Goal: Answer question/provide support: Share knowledge or assist other users

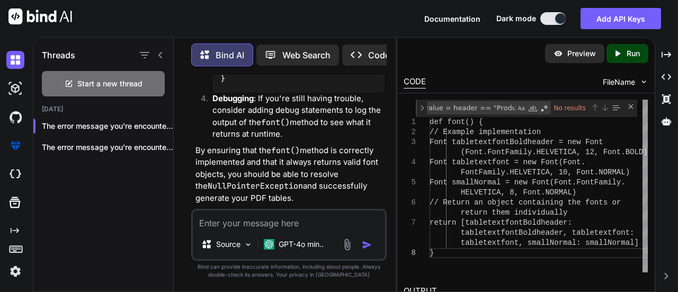
scroll to position [1852, 0]
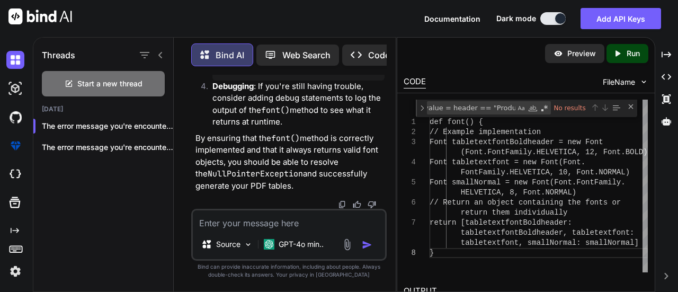
click at [252, 220] on textarea at bounding box center [289, 219] width 192 height 19
type textarea "x"
type textarea "c"
type textarea "x"
type textarea "co"
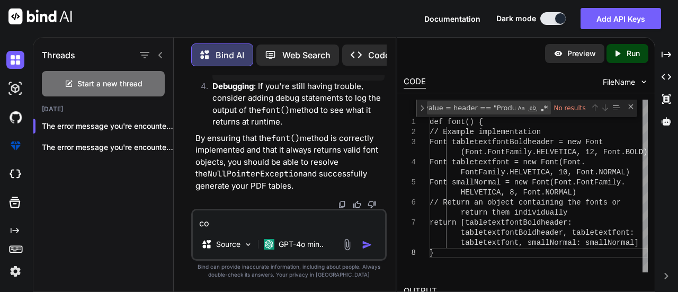
type textarea "x"
type textarea "com"
type textarea "x"
type textarea "comp"
type textarea "x"
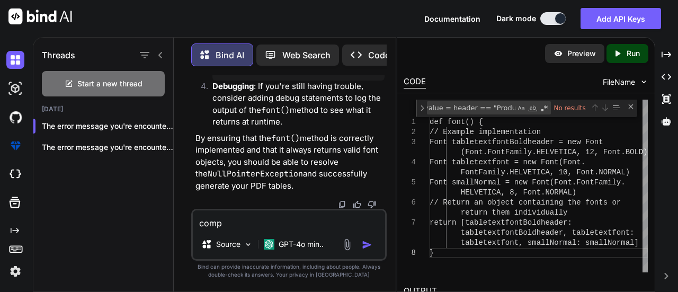
type textarea "compa"
type textarea "x"
type textarea "compar"
type textarea "x"
type textarea "compare"
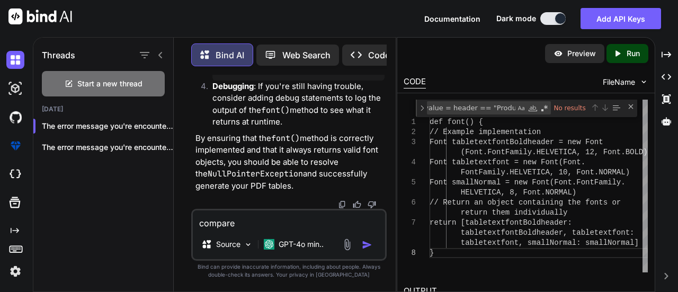
type textarea "x"
type textarea "compare"
type textarea "x"
type textarea "compare c"
type textarea "x"
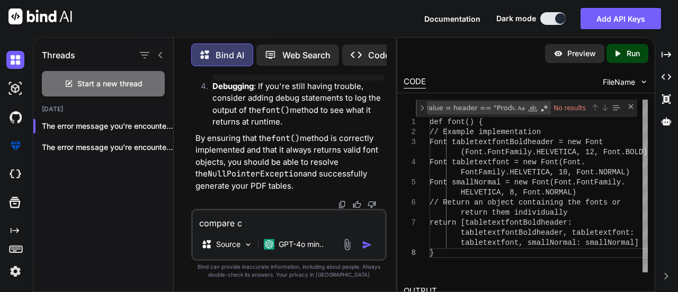
type textarea "compare ch"
type textarea "x"
type textarea "compare cha"
type textarea "x"
type textarea "compare chat"
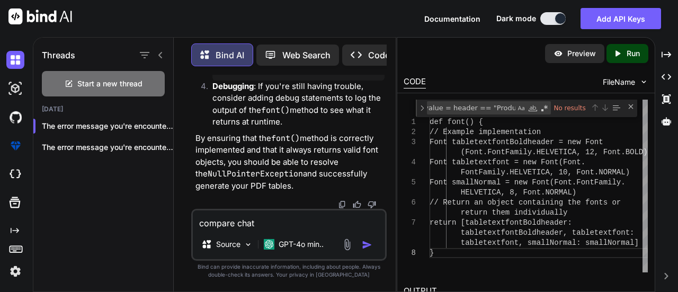
type textarea "x"
type textarea "compare cha"
type textarea "x"
type textarea "compare char"
type textarea "x"
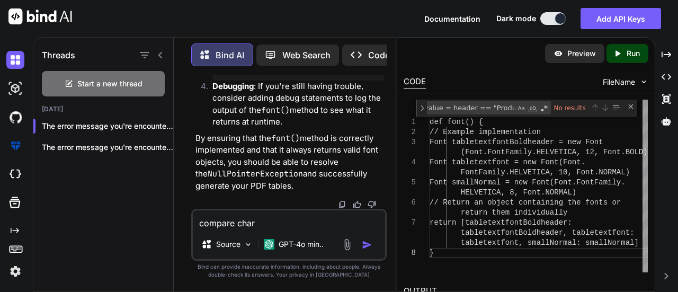
type textarea "compare chara"
type textarea "x"
type textarea "compare charat"
type textarea "x"
type textarea "compare [PERSON_NAME]"
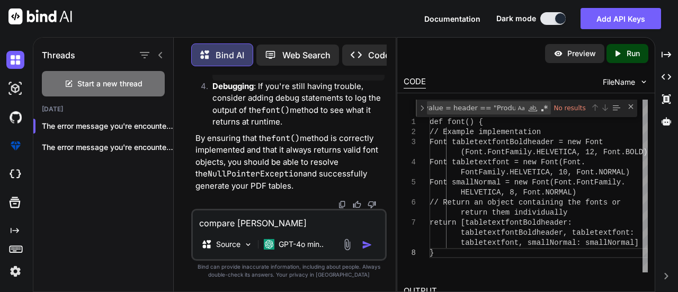
type textarea "x"
type textarea "compare charater"
type textarea "x"
type textarea "compare charater"
type textarea "x"
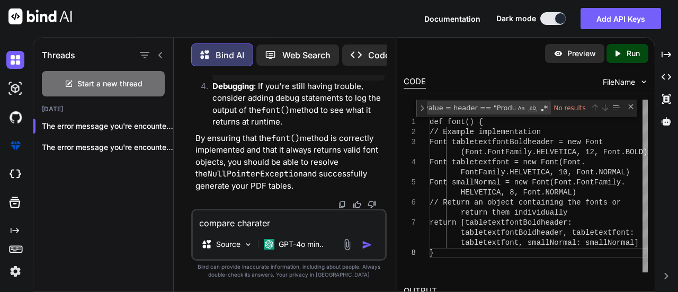
type textarea "compare charater t"
type textarea "x"
type textarea "compare charater to"
type textarea "x"
type textarea "compare charater to"
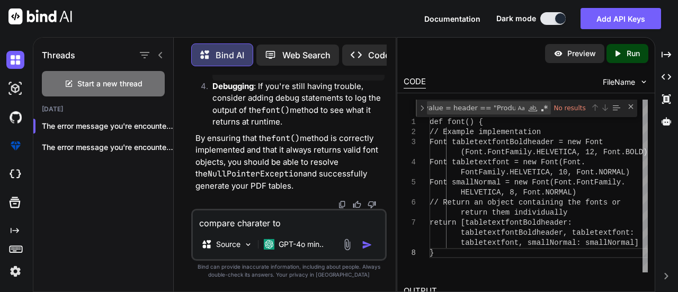
type textarea "x"
type textarea "compare charater to a"
type textarea "x"
type textarea "compare charater to a-"
type textarea "x"
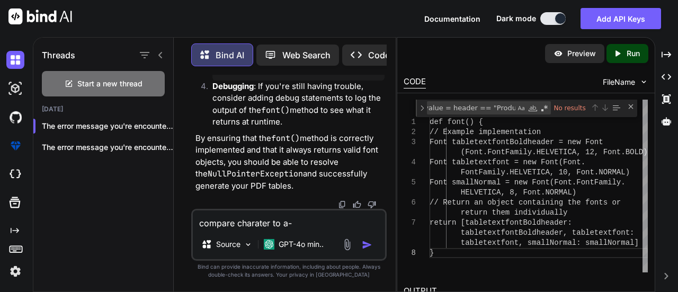
type textarea "compare charater to a-z"
type textarea "x"
type textarea "compare charater to a-z"
type textarea "x"
type textarea "compare charater to a-z a"
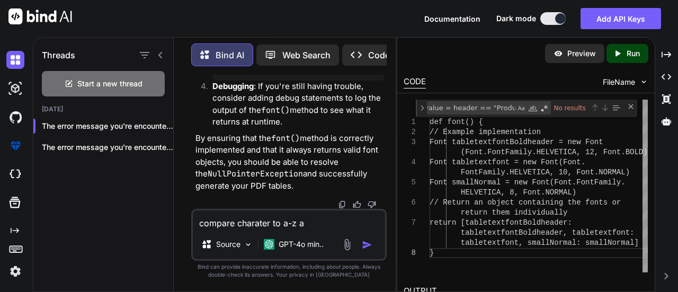
type textarea "x"
type textarea "compare charater to a-z an"
type textarea "x"
type textarea "compare charater to a-z a"
type textarea "x"
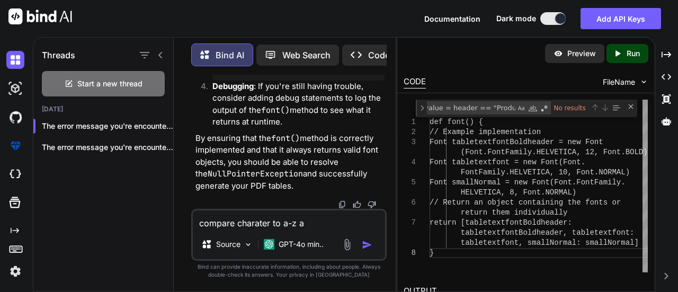
type textarea "compare charater to a-z"
type textarea "x"
type textarea "compare charater to a-z w"
type textarea "x"
type textarea "compare charater to a-z wi"
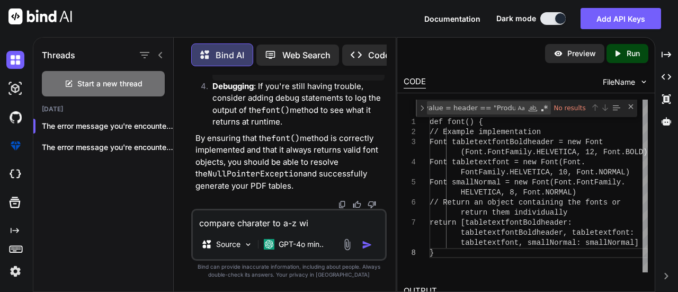
type textarea "x"
type textarea "compare charater to a-z wit"
type textarea "x"
type textarea "compare charater to a-z with"
type textarea "x"
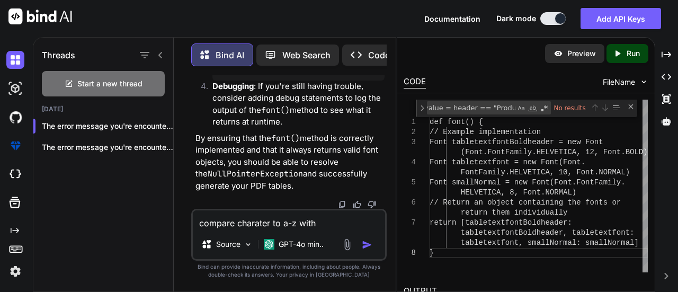
type textarea "compare charater to a-z with"
click at [236, 224] on textarea "compare charater to a-z with" at bounding box center [289, 219] width 192 height 19
type textarea "x"
type textarea "compare scharater to a-z with"
type textarea "x"
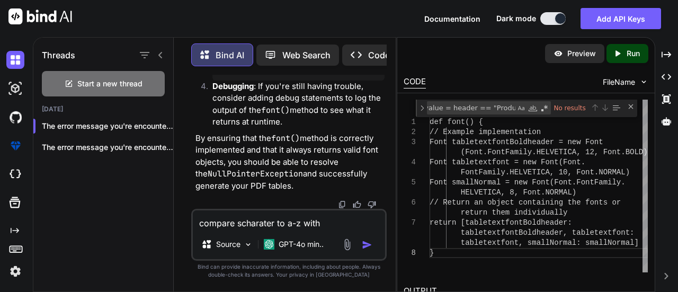
type textarea "compare stcharater to a-z with"
type textarea "x"
type textarea "compare strcharater to a-z with"
type textarea "x"
type textarea "compare stricharater to a-z with"
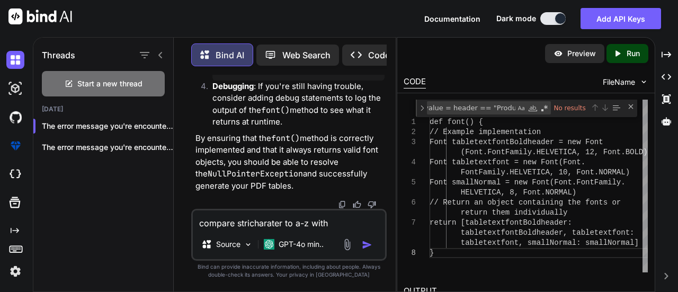
type textarea "x"
type textarea "compare strincharater to a-z with"
type textarea "x"
type textarea "compare stringcharater to a-z with"
type textarea "x"
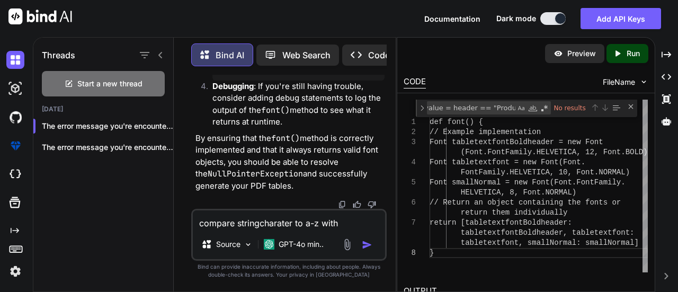
type textarea "compare string charater to a-z with"
type textarea "x"
type textarea "compare string ocharater to a-z with"
type textarea "x"
type textarea "compare string ofcharater to a-z with"
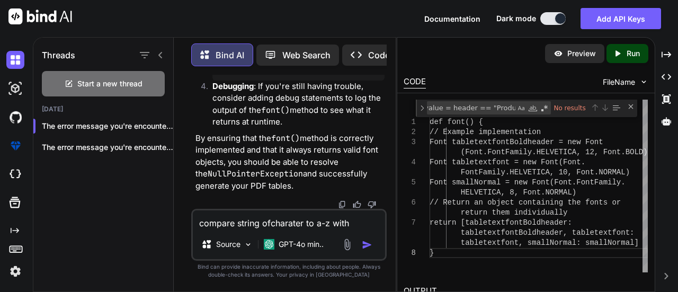
type textarea "x"
type textarea "compare string of charater to a-z with"
click at [264, 222] on textarea "compare string of charater to a-z with" at bounding box center [289, 219] width 192 height 19
click at [263, 222] on textarea "compare string of charater to a-z with" at bounding box center [289, 219] width 192 height 19
click at [305, 224] on textarea "compare string of charater to a-z with" at bounding box center [289, 219] width 192 height 19
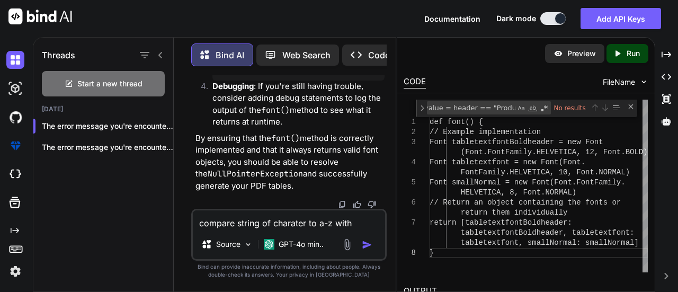
type textarea "x"
type textarea "compare string to a-z with"
type textarea "x"
type textarea "compare string to a-z with"
click at [312, 225] on textarea "compare string to a-z with" at bounding box center [289, 219] width 192 height 19
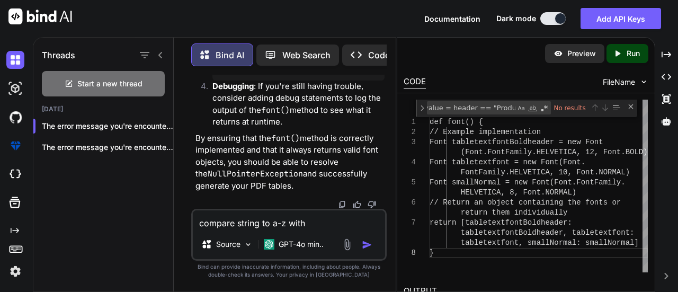
type textarea "x"
type textarea "compare string to a-z with a"
type textarea "x"
type textarea "compare string to a-z with an"
type textarea "x"
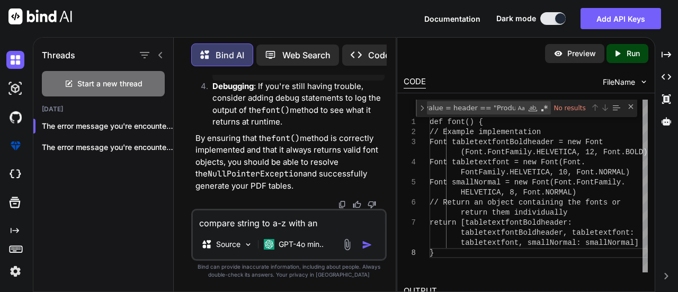
type textarea "compare string to a-z with and"
type textarea "x"
type textarea "compare string to a-z with an"
type textarea "x"
type textarea "compare string to a-z with a"
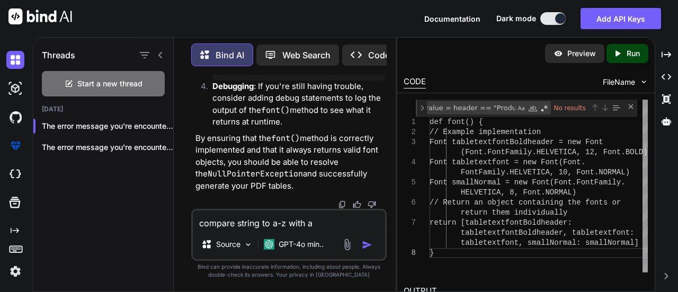
type textarea "x"
type textarea "compare string to a-z with"
type textarea "x"
type textarea "compare string to a-z with"
type textarea "x"
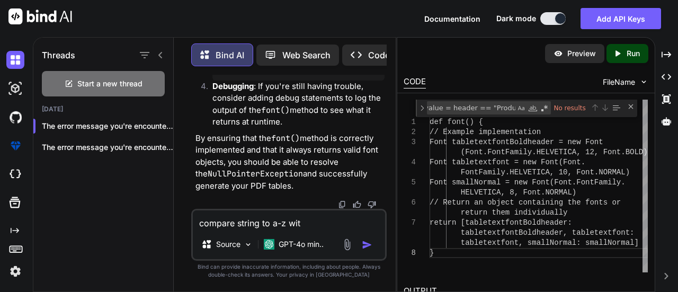
type textarea "compare string to a-z wi"
type textarea "x"
type textarea "compare string to a-z w"
type textarea "x"
type textarea "compare string to a-z"
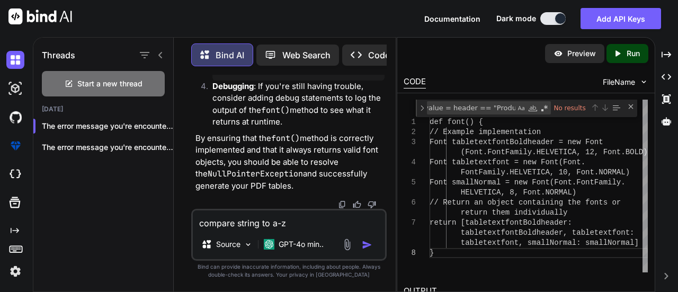
type textarea "x"
type textarea "compare string to a-z"
type textarea "x"
type textarea "compare string to a-za"
type textarea "x"
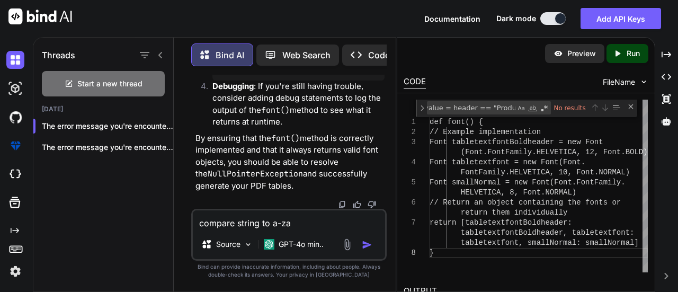
type textarea "compare string to a-z"
type textarea "x"
type textarea "compare string to a-z"
type textarea "x"
type textarea "compare string to a-z a"
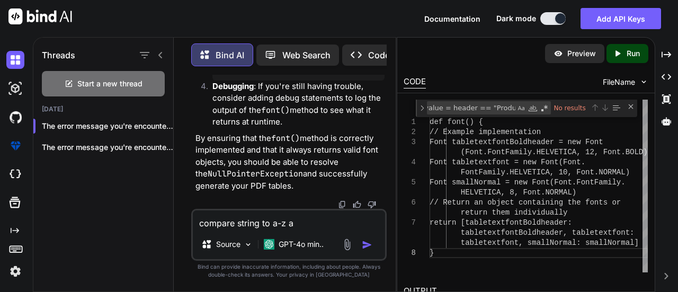
type textarea "x"
type textarea "compare string to a-z an"
type textarea "x"
type textarea "compare string to a-z and"
type textarea "x"
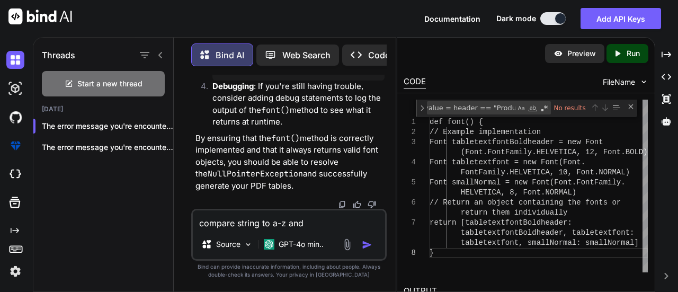
type textarea "compare string to a-z and g"
type textarea "x"
type textarea "compare string to a-z and gi"
type textarea "x"
type textarea "compare string to a-z and giv"
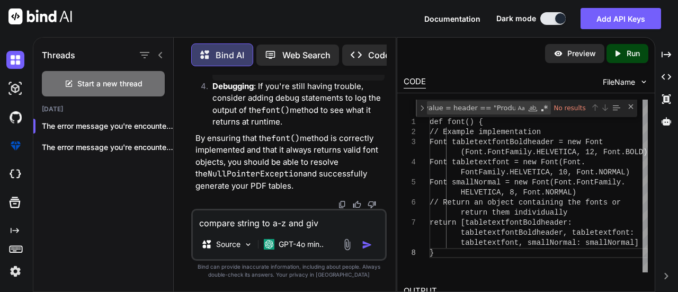
type textarea "x"
type textarea "compare string to a-z and give"
type textarea "x"
type textarea "compare string to a-z and give"
type textarea "x"
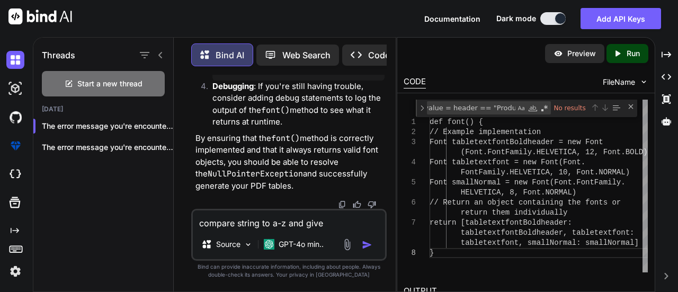
type textarea "compare string to a-z and give c"
type textarea "x"
type textarea "compare string to a-z and give co"
type textarea "x"
type textarea "compare string to a-z and give cou"
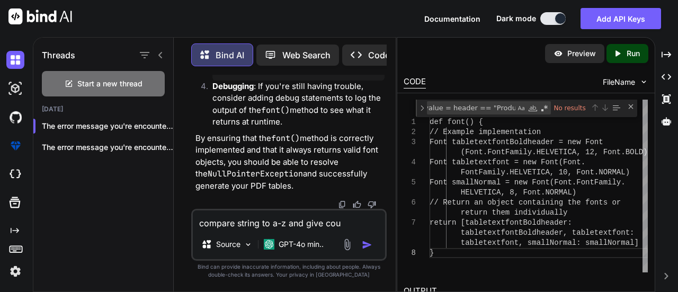
type textarea "x"
type textarea "compare string to a-z and give coun"
type textarea "x"
type textarea "compare string to a-z and give count"
type textarea "x"
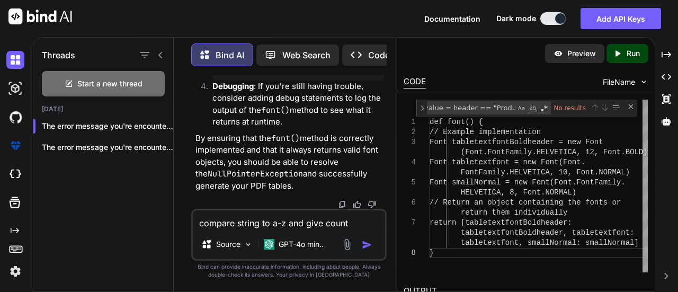
type textarea "compare string to a-z and give count"
type textarea "x"
type textarea "compare string to a-z and give count t"
type textarea "x"
type textarea "compare string to a-z and give count th"
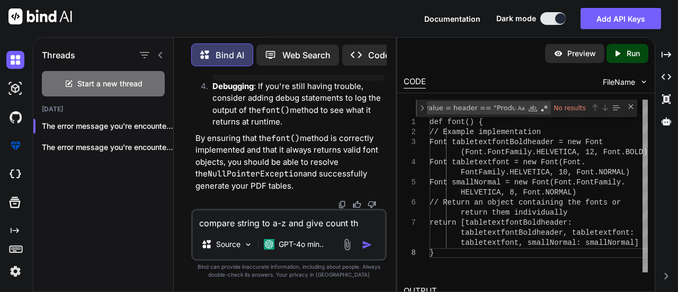
type textarea "x"
type textarea "compare string to a-z and give count thr"
type textarea "x"
type textarea "compare string to a-z and give count thro"
type textarea "x"
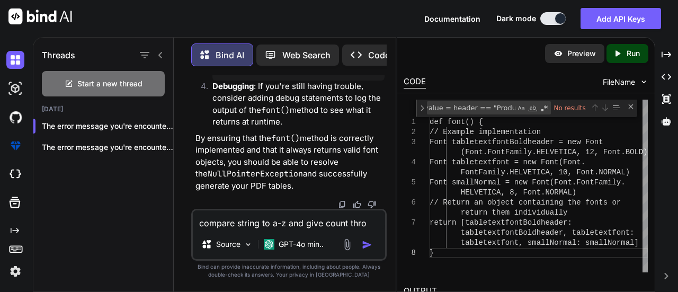
type textarea "compare string to a-z and give count throu"
type textarea "x"
type textarea "compare string to a-z and give count throug"
type textarea "x"
type textarea "compare string to a-z and give count through"
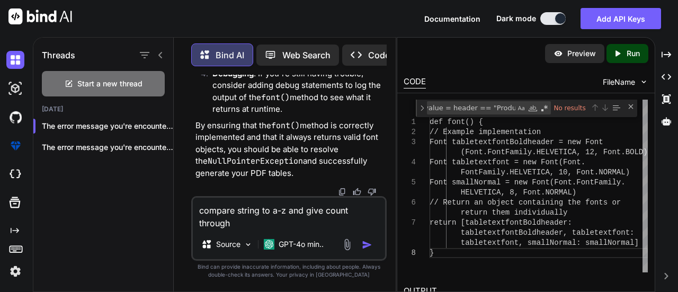
type textarea "x"
type textarea "compare string to a-z and give count through"
type textarea "x"
type textarea "compare string to a-z and give count through c"
type textarea "x"
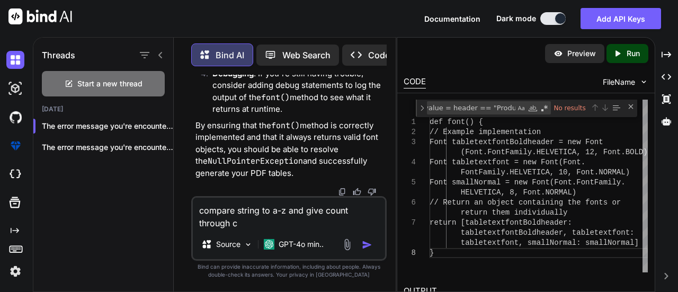
type textarea "compare string to a-z and give count through ch"
type textarea "x"
type textarea "compare string to a-z and give count through cha"
type textarea "x"
type textarea "compare string to a-z and give count through char"
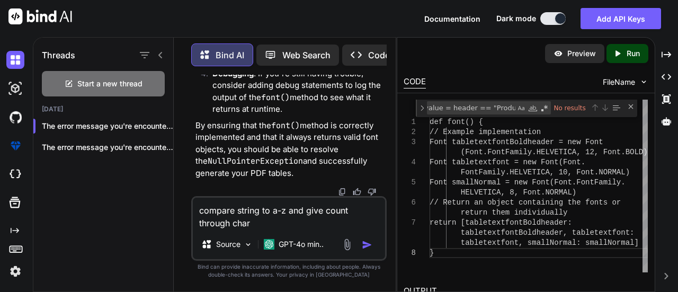
type textarea "x"
type textarea "compare string to a-z and give count through chara"
type textarea "x"
type textarea "compare string to a-z and give count through charac"
type textarea "x"
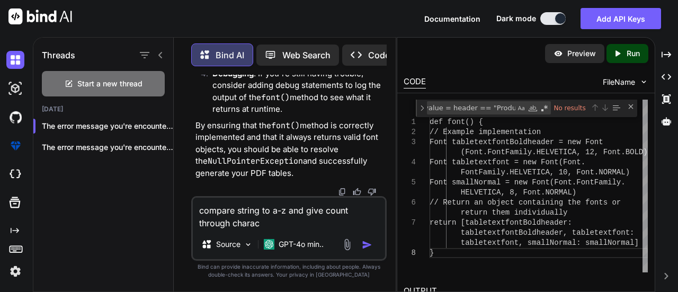
type textarea "compare string to a-z and give count through charact"
type textarea "x"
type textarea "compare string to a-z and give count through characte"
type textarea "x"
type textarea "compare string to a-z and give count through character"
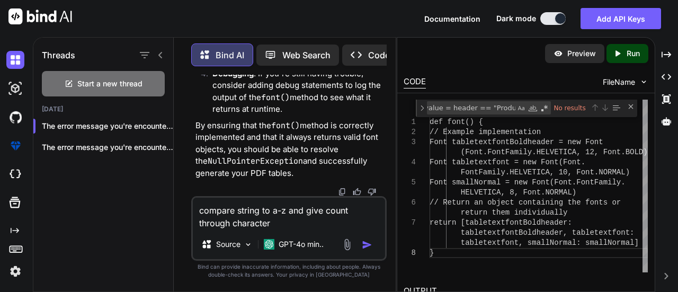
type textarea "x"
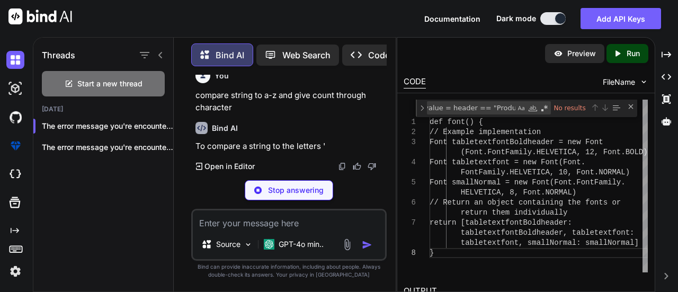
scroll to position [1976, 0]
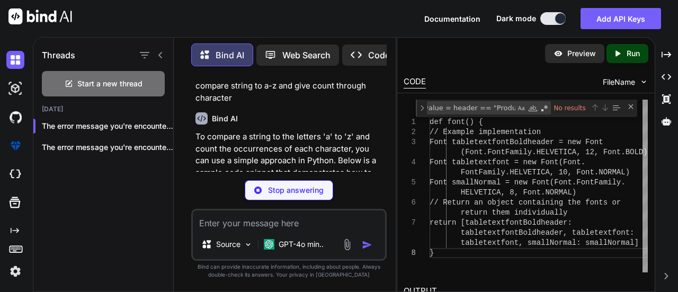
type textarea "x"
type textarea "# Print the results for char, count in result.items(): if count > 0: # Only pri…"
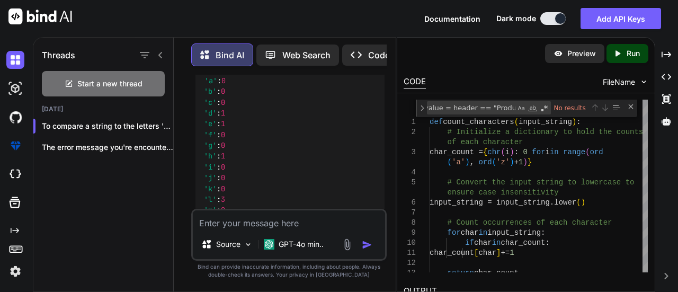
scroll to position [2506, 0]
click at [247, 225] on textarea at bounding box center [289, 219] width 192 height 19
type textarea "x"
type textarea "i"
type textarea "x"
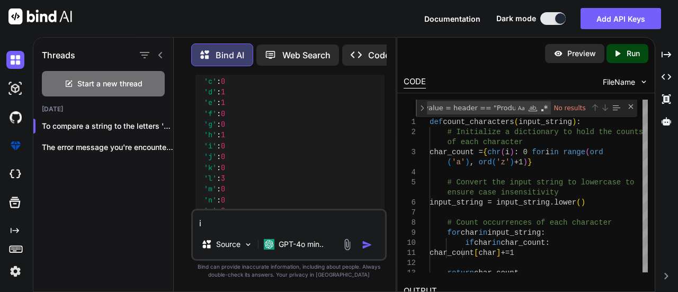
type textarea "in"
type textarea "x"
type textarea "in"
type textarea "x"
type textarea "in j"
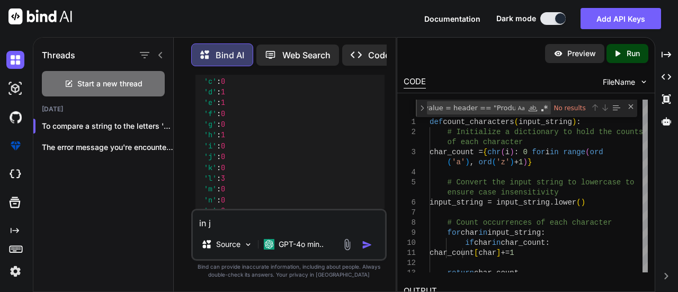
type textarea "x"
type textarea "in ja"
type textarea "x"
type textarea "in [GEOGRAPHIC_DATA]"
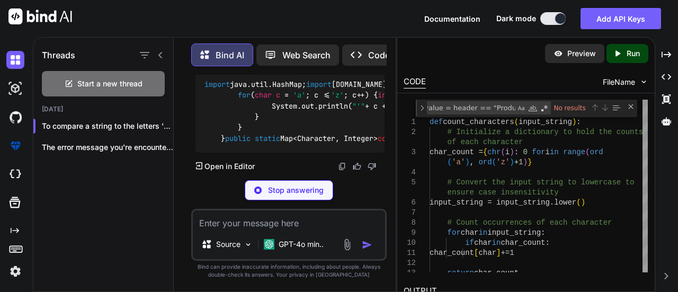
scroll to position [3198, 0]
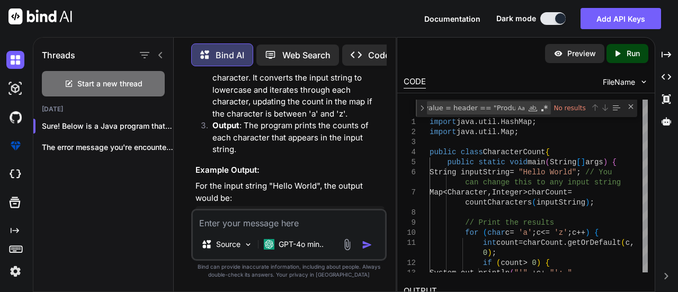
paste textarea "hashmap.getOrDefault((a.charAt(i), 0)+1);"
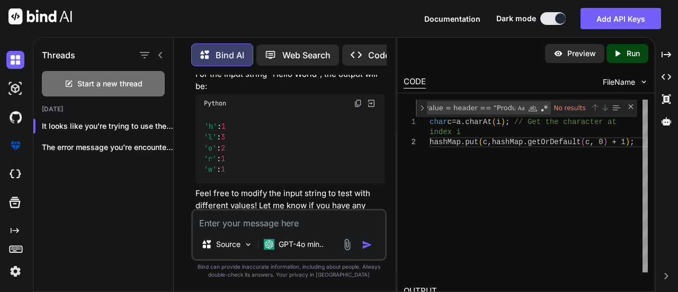
scroll to position [0, 33]
